Goal: Find specific page/section: Find specific page/section

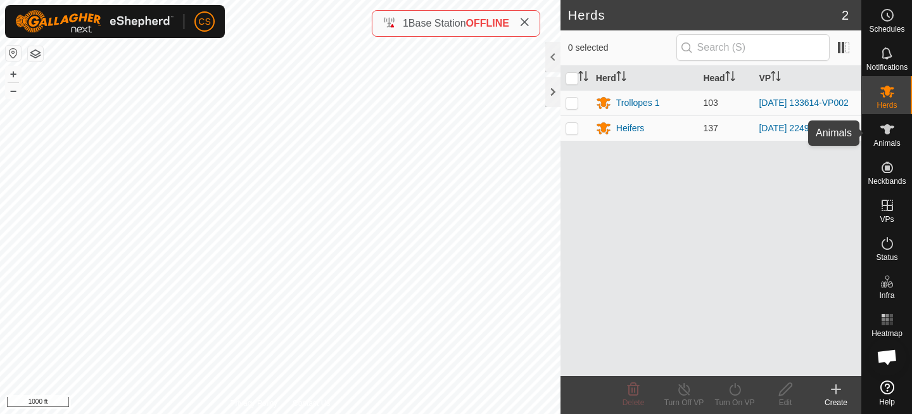
click at [884, 141] on span "Animals" at bounding box center [886, 143] width 27 height 8
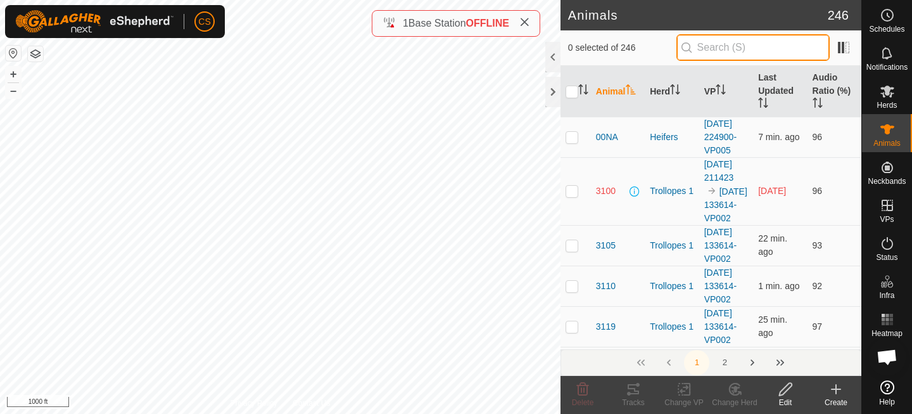
click at [742, 41] on input "text" at bounding box center [752, 47] width 153 height 27
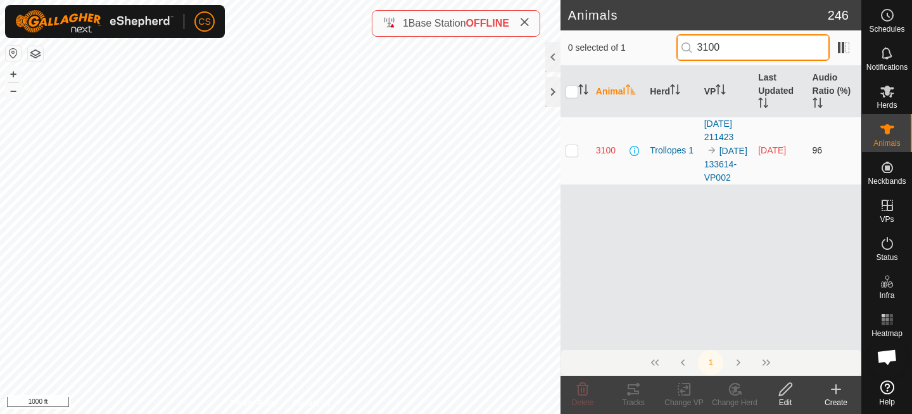
type input "3100"
click at [578, 155] on p-checkbox at bounding box center [572, 150] width 13 height 10
checkbox input "true"
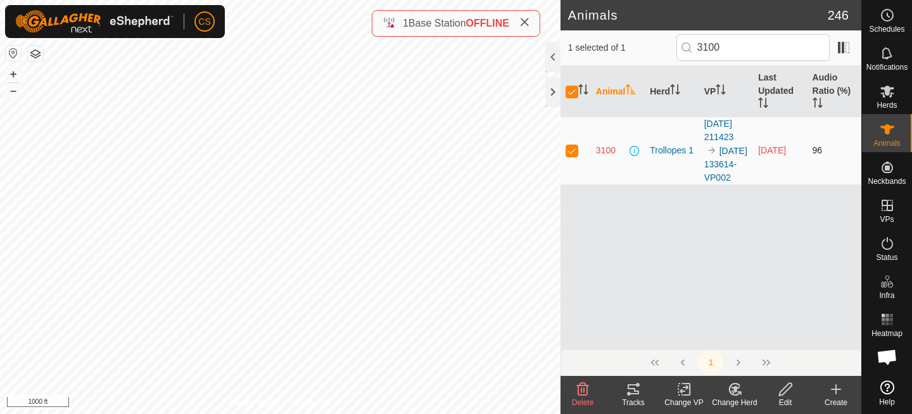
click at [578, 155] on p-checkbox at bounding box center [572, 150] width 13 height 10
checkbox input "false"
click at [578, 155] on p-checkbox at bounding box center [572, 150] width 13 height 10
checkbox input "true"
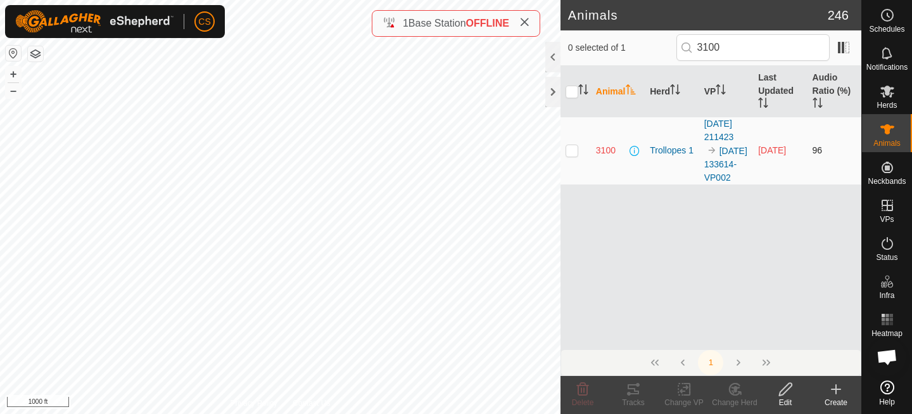
checkbox input "true"
click at [578, 155] on p-checkbox at bounding box center [572, 150] width 13 height 10
checkbox input "false"
click at [844, 50] on span at bounding box center [844, 47] width 20 height 20
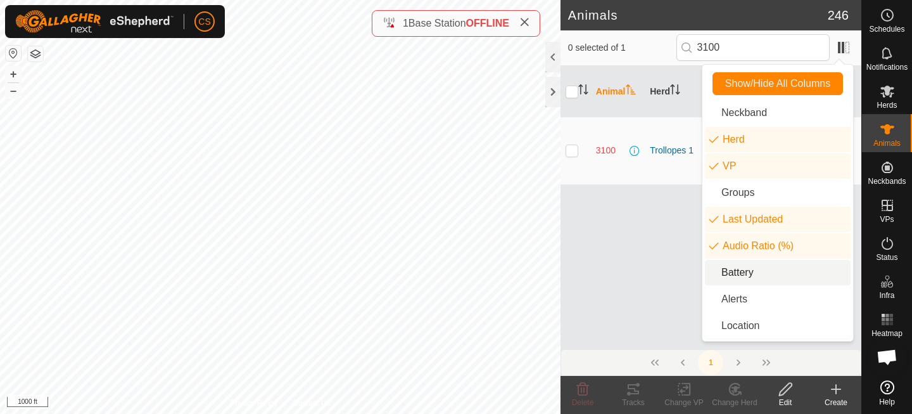
click at [761, 268] on li "Battery" at bounding box center [778, 272] width 146 height 25
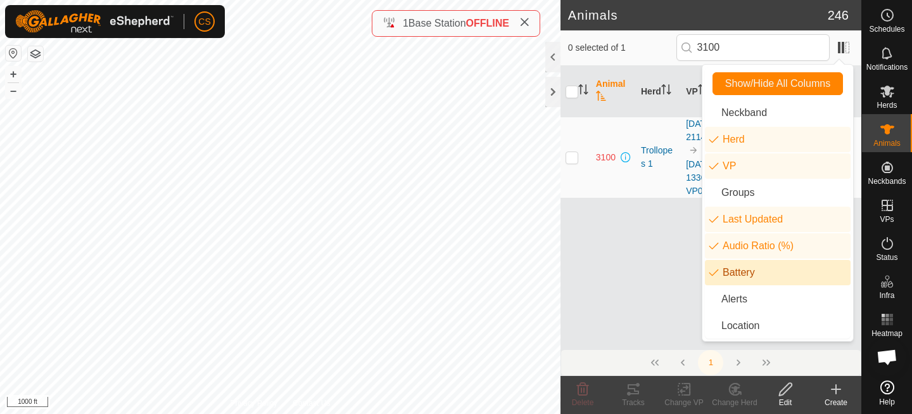
click at [677, 282] on div "Animal Herd VP Last Updated Audio Ratio (%) Battery 3100 Trollopes 1 [DATE] 211…" at bounding box center [711, 207] width 301 height 283
